Goal: Information Seeking & Learning: Learn about a topic

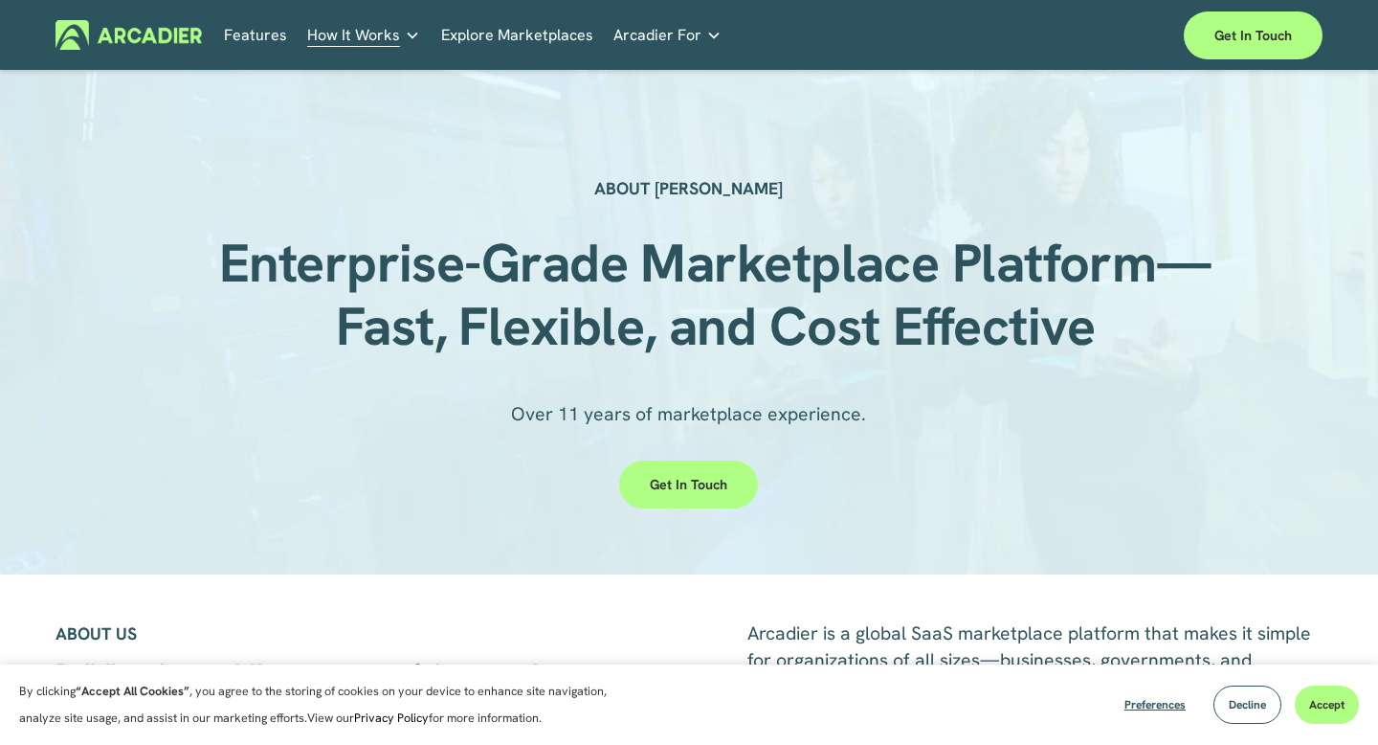
click at [124, 21] on img at bounding box center [129, 35] width 146 height 30
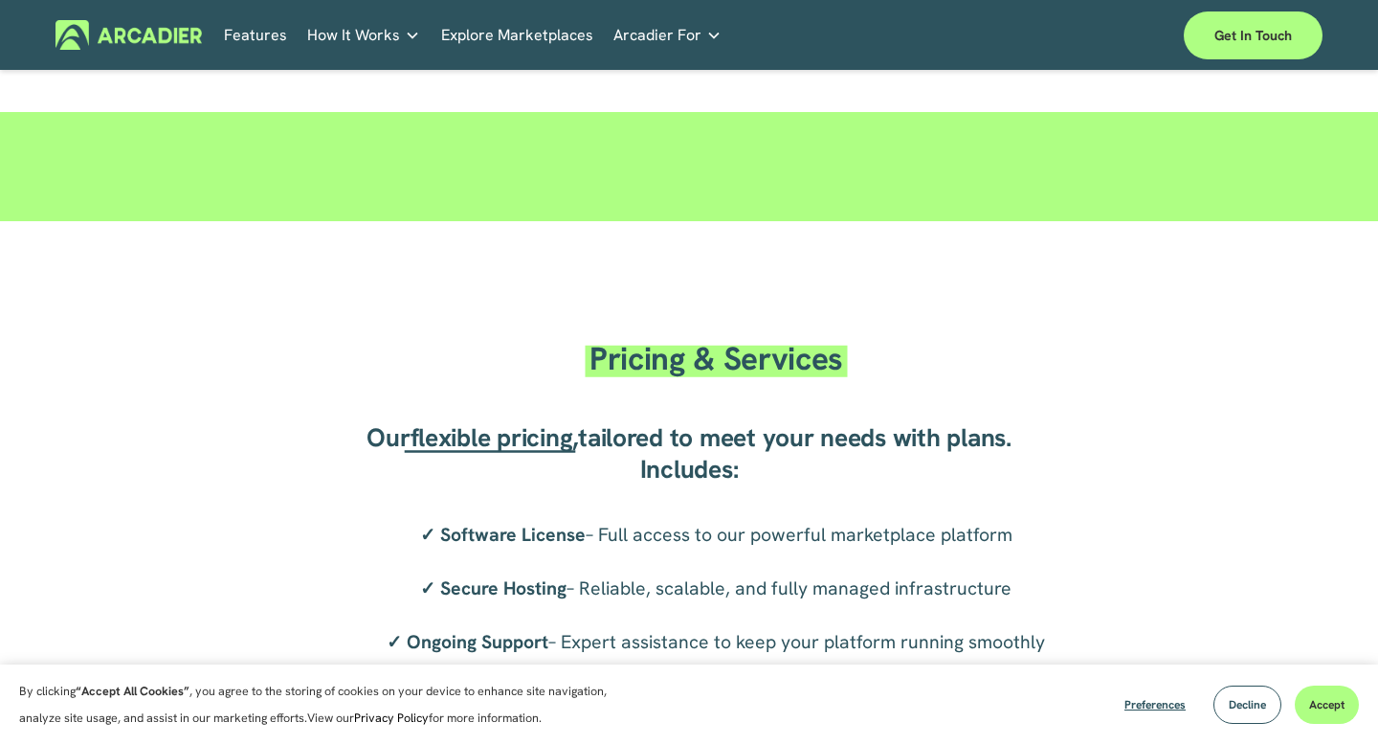
scroll to position [3282, 0]
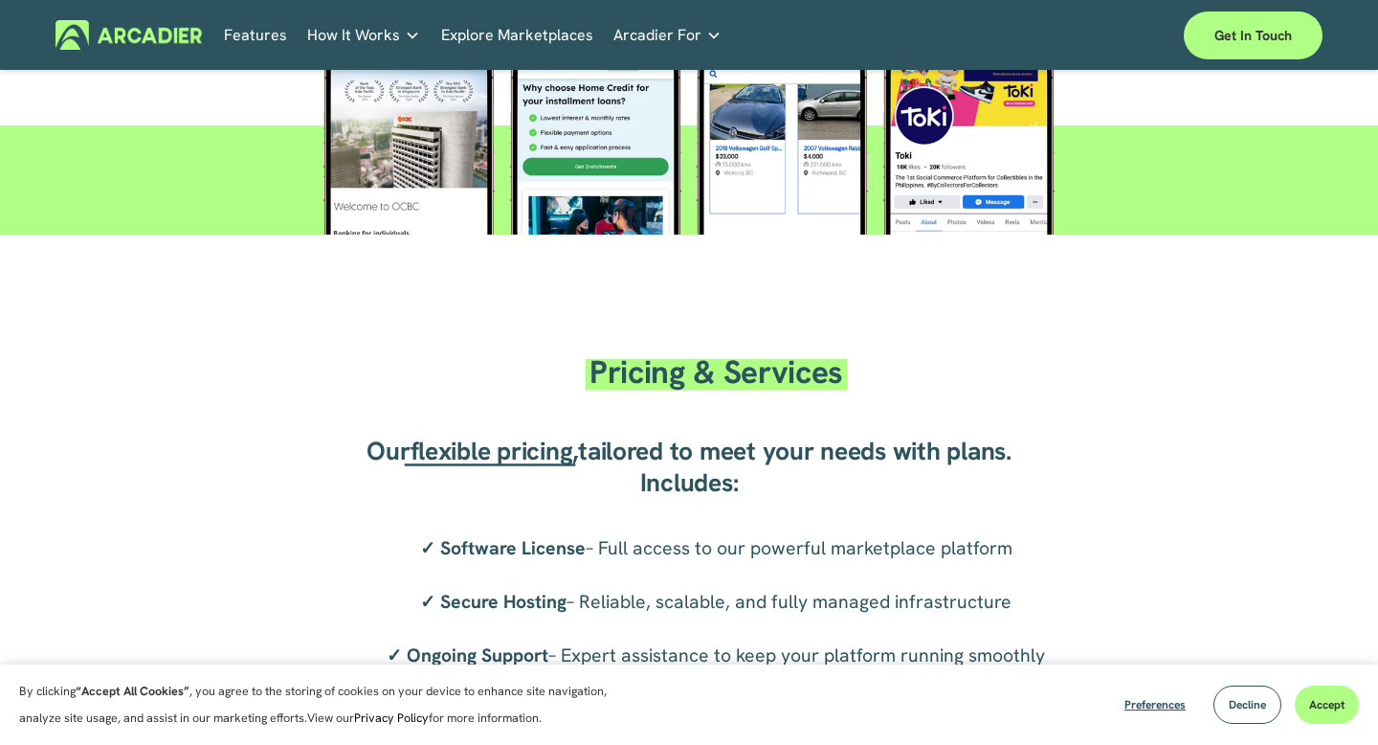
click at [452, 435] on span "flexible pricing" at bounding box center [492, 451] width 163 height 33
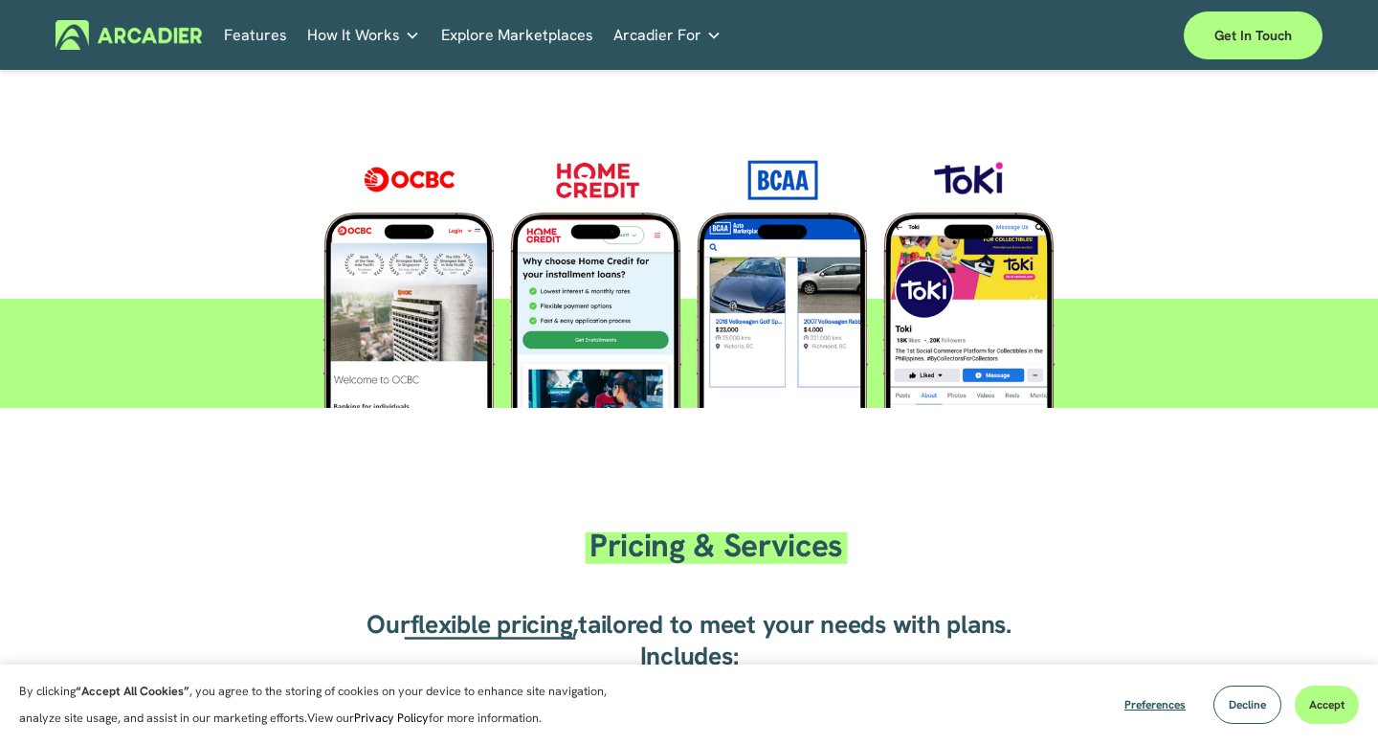
scroll to position [3431, 0]
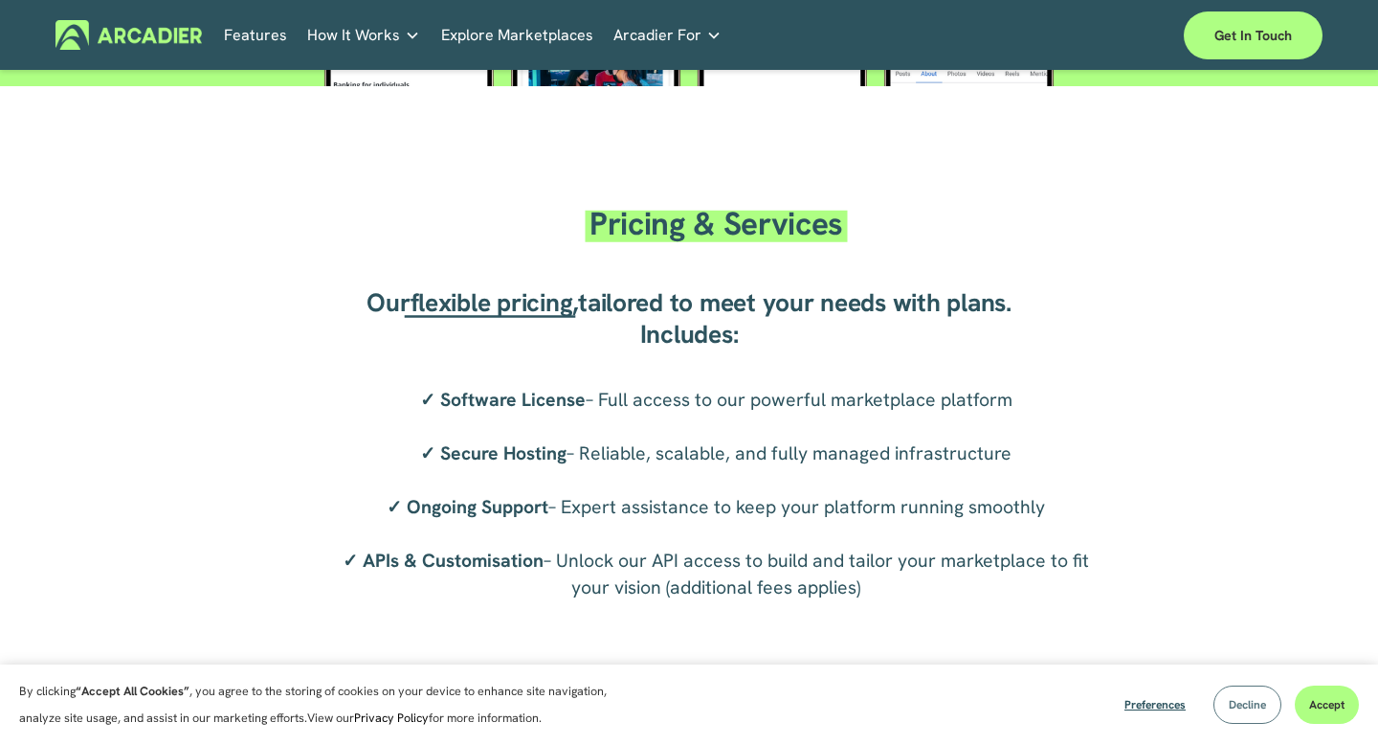
click at [1241, 695] on button "Decline" at bounding box center [1248, 704] width 68 height 38
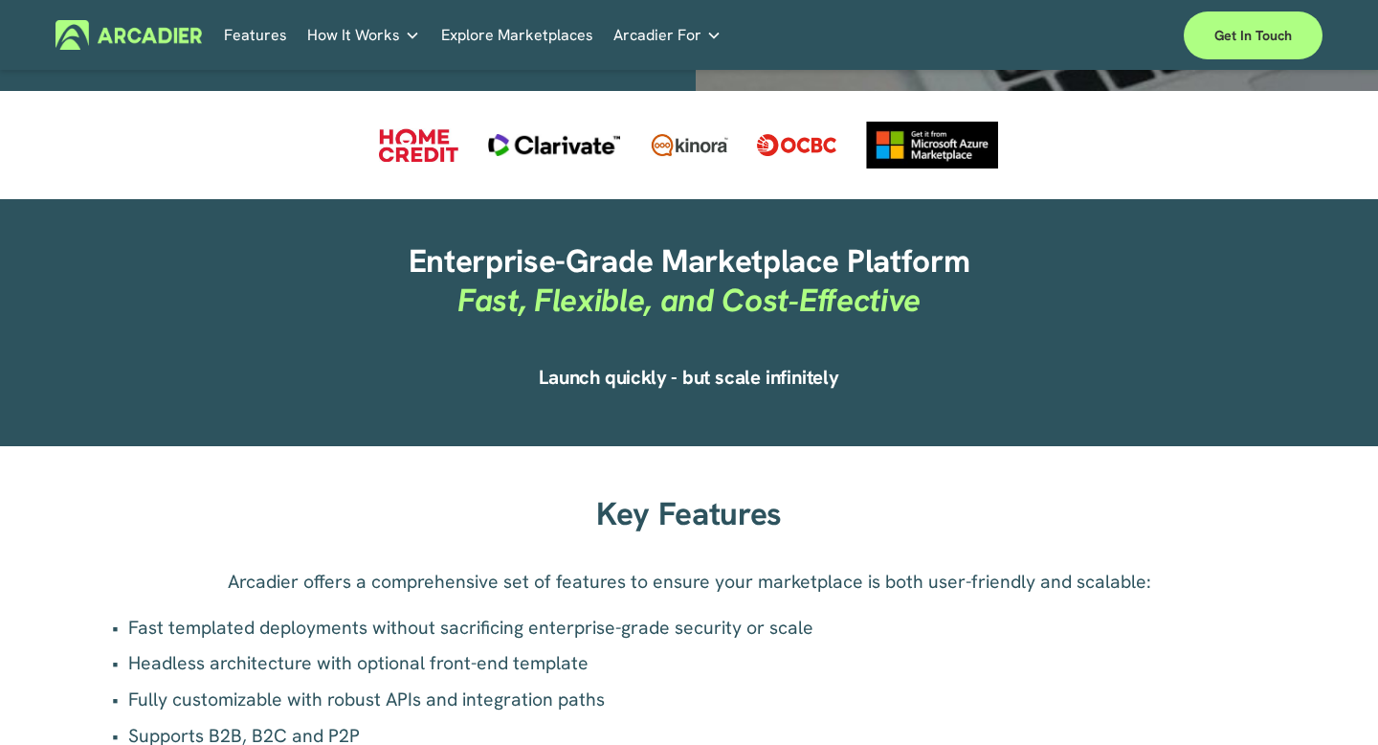
scroll to position [911, 0]
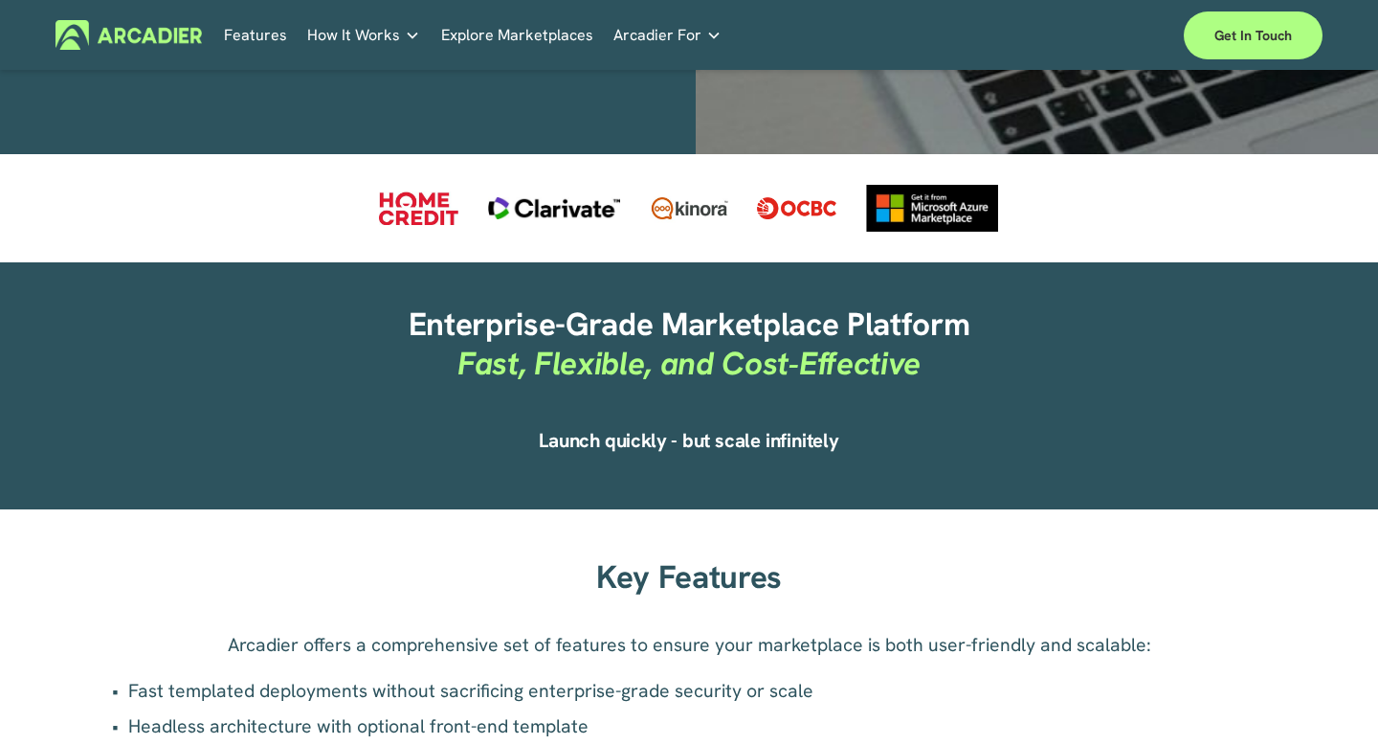
click at [0, 0] on h5 "Case Studies" at bounding box center [0, 0] width 0 height 0
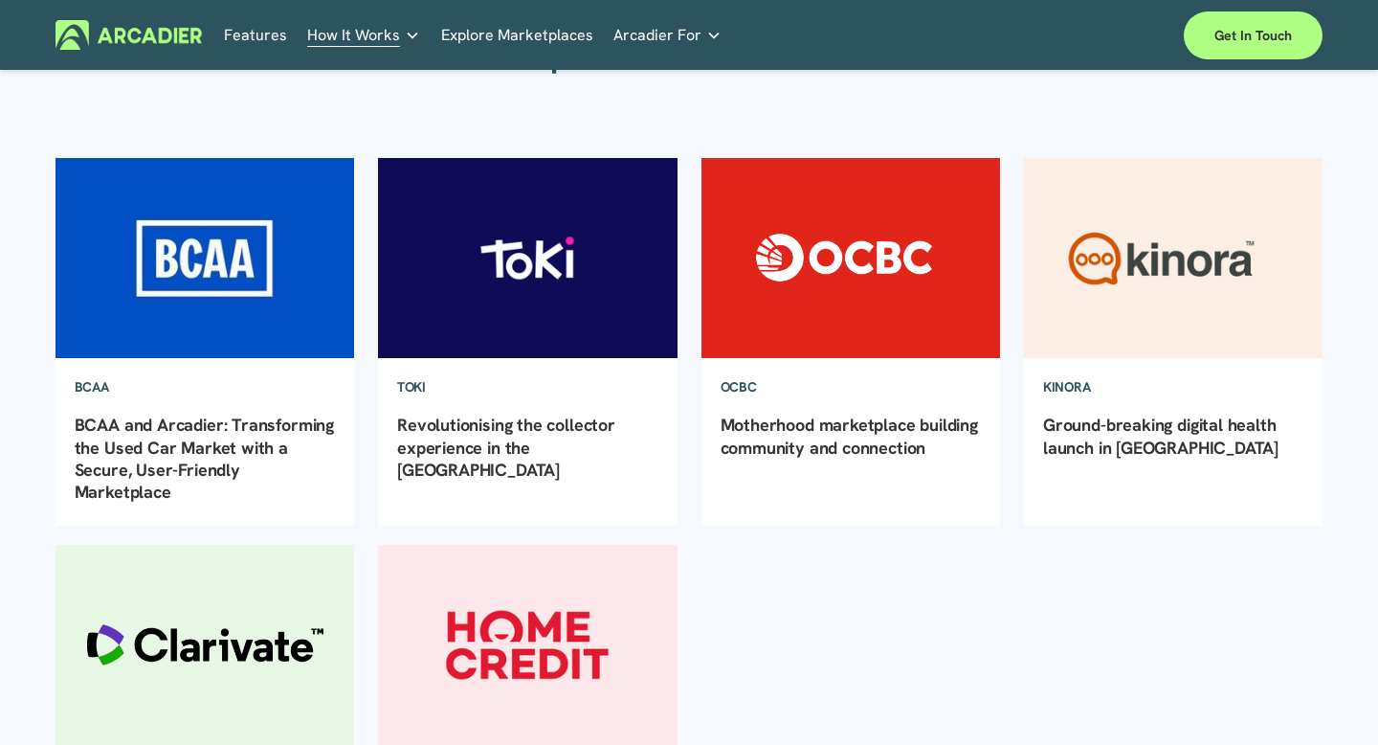
scroll to position [198, 0]
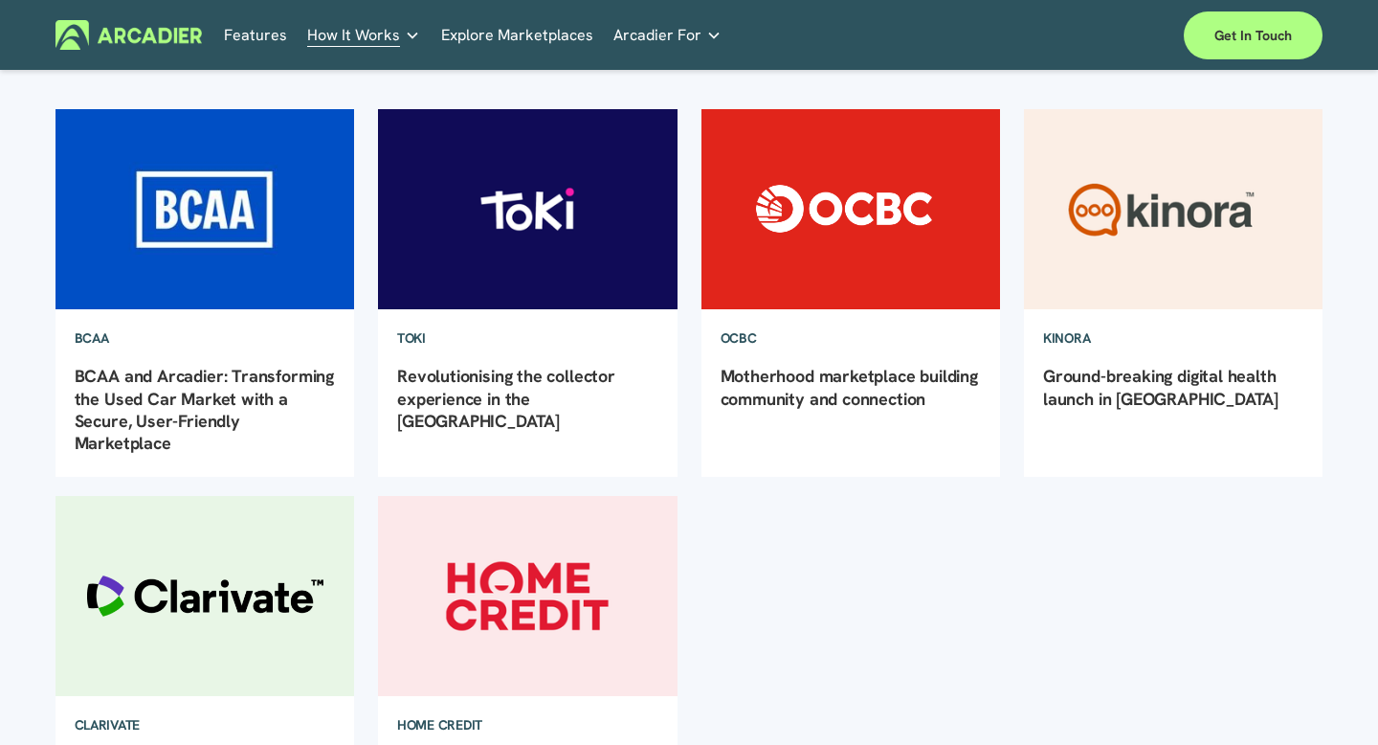
click at [280, 217] on img at bounding box center [205, 209] width 302 height 202
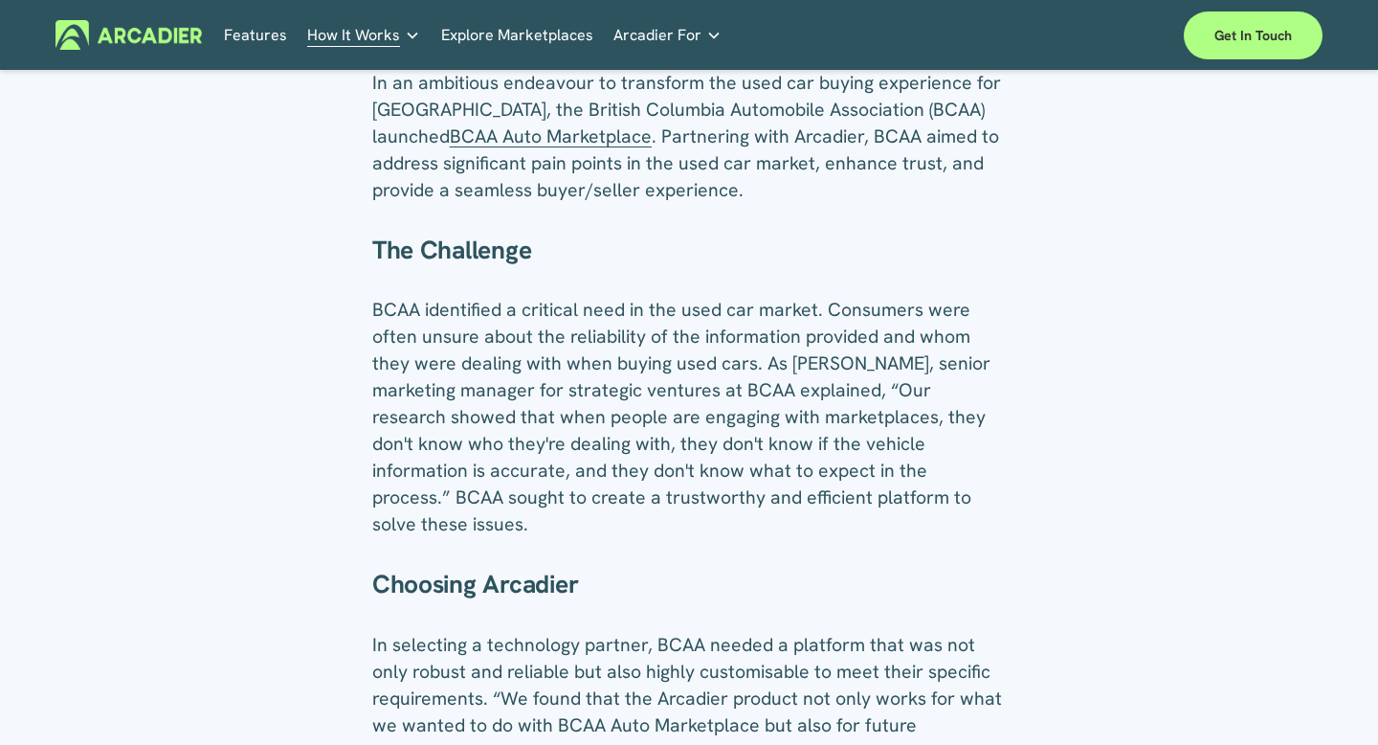
scroll to position [466, 0]
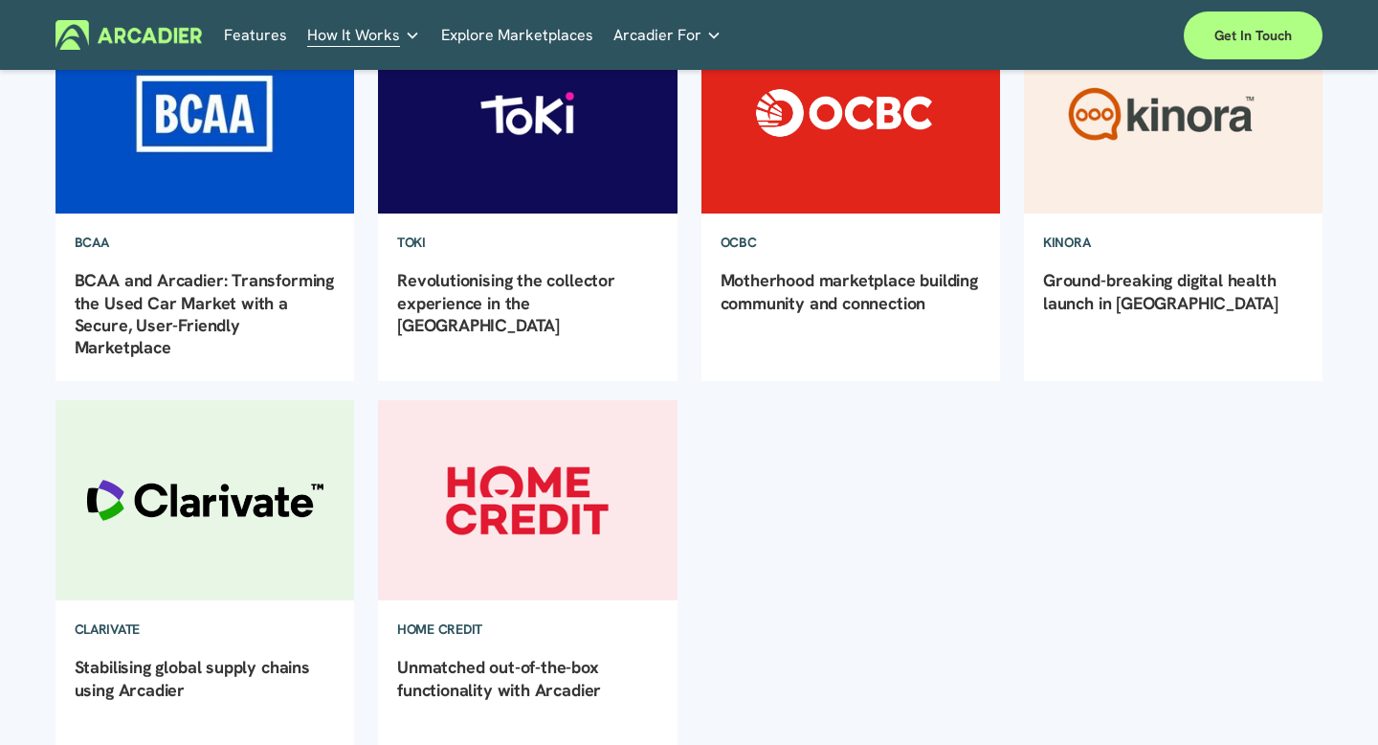
scroll to position [333, 0]
